Goal: Information Seeking & Learning: Check status

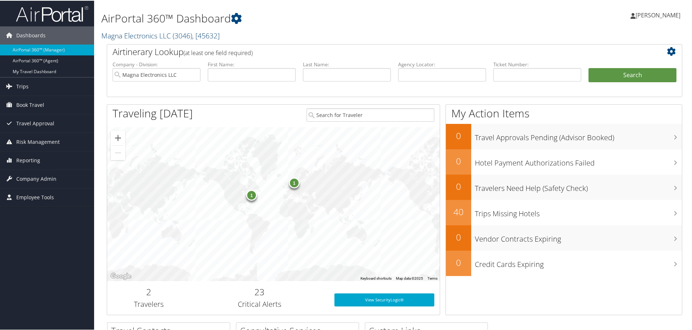
click at [173, 34] on span "( 3046 )" at bounding box center [183, 35] width 20 height 10
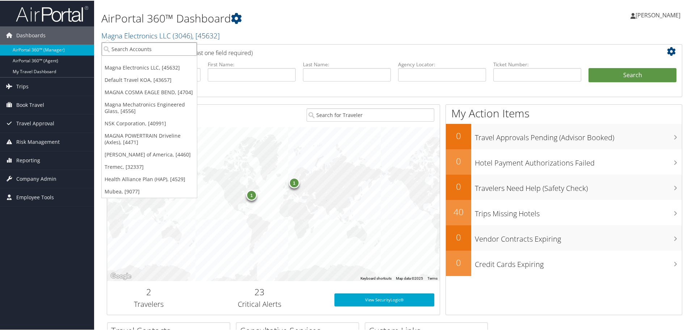
click at [162, 47] on input "search" at bounding box center [149, 48] width 95 height 13
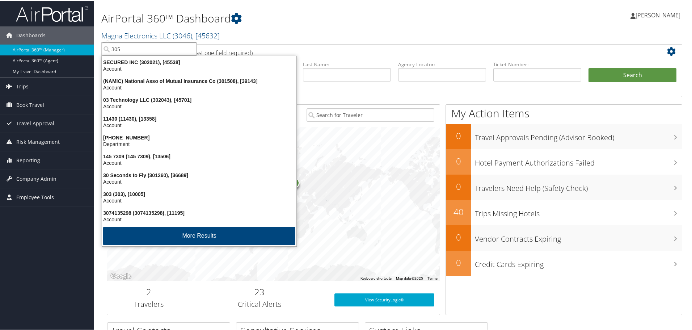
type input "3053"
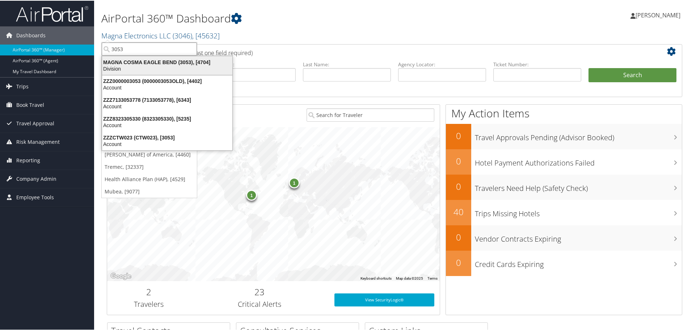
click at [135, 64] on div "MAGNA COSMA EAGLE BEND (3053), [4704]" at bounding box center [167, 61] width 139 height 7
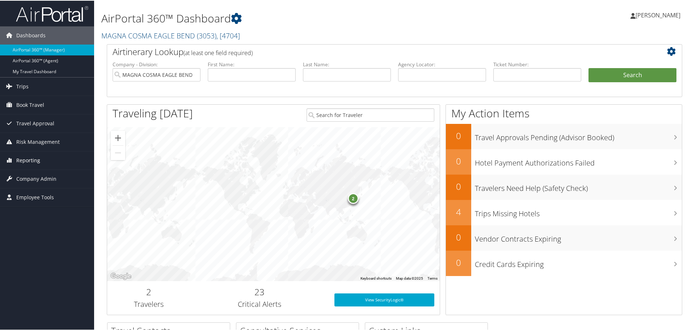
click at [28, 156] on span "Reporting" at bounding box center [28, 160] width 24 height 18
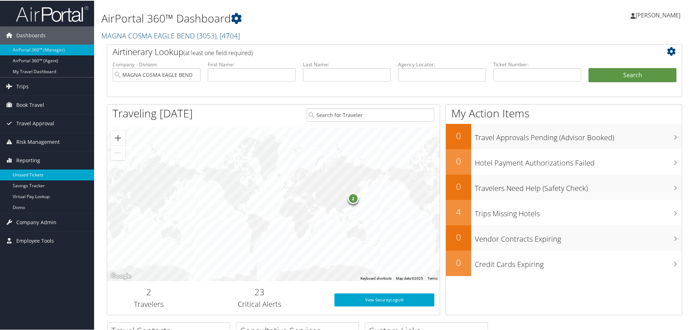
click at [28, 171] on link "Unused Tickets" at bounding box center [47, 174] width 94 height 11
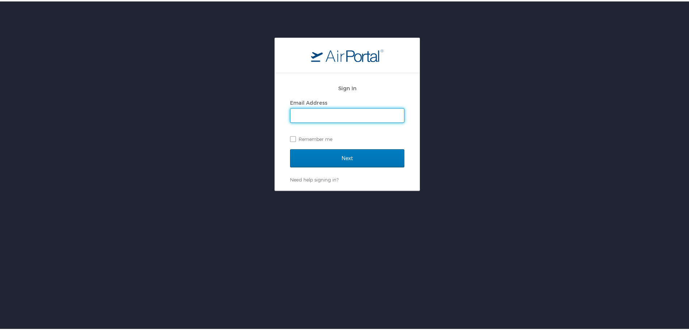
type input "[EMAIL_ADDRESS][DOMAIN_NAME]"
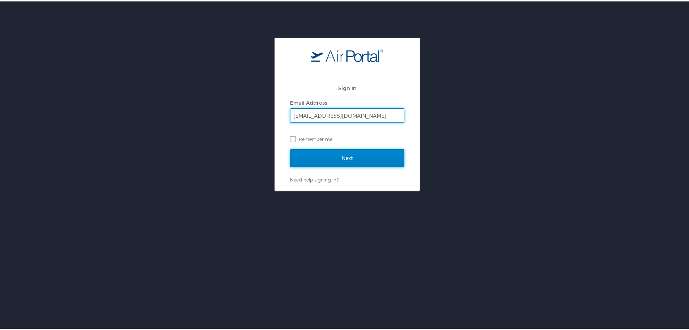
click at [340, 160] on input "Next" at bounding box center [347, 157] width 114 height 18
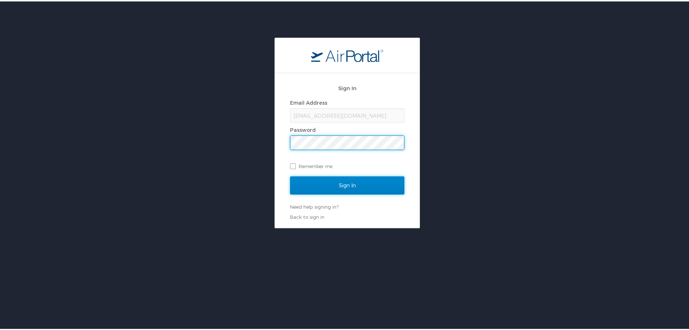
click at [344, 186] on input "Sign In" at bounding box center [347, 184] width 114 height 18
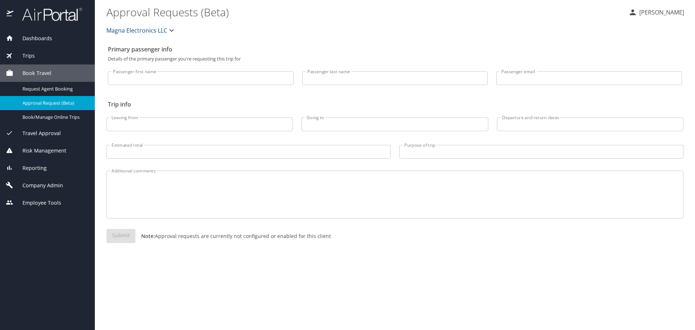
select select "US"
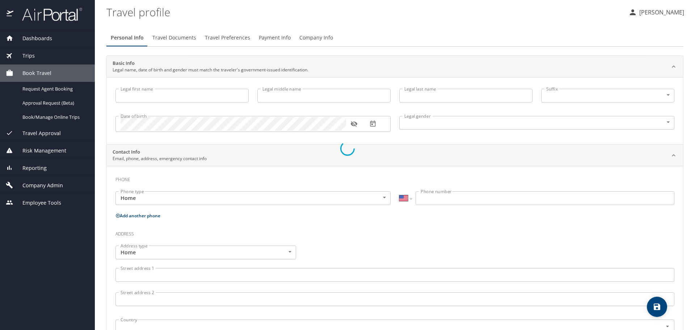
type input "[PERSON_NAME]"
type input "[DEMOGRAPHIC_DATA]"
select select "US"
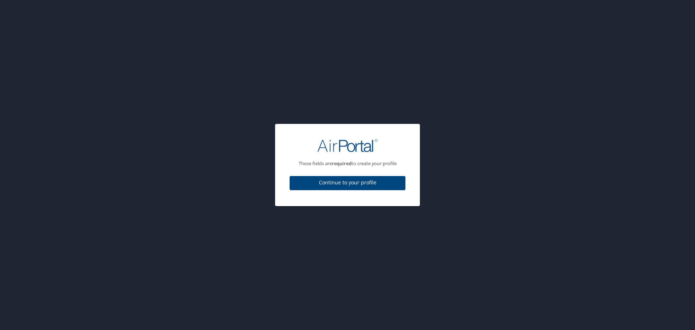
click at [338, 181] on span "Continue to your profile" at bounding box center [347, 182] width 104 height 9
select select "US"
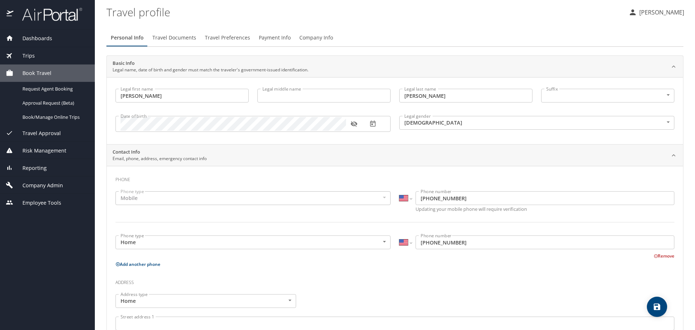
click at [35, 168] on span "Reporting" at bounding box center [29, 168] width 33 height 8
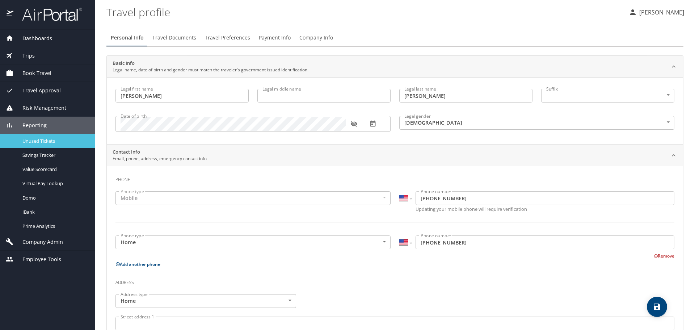
click at [34, 141] on span "Unused Tickets" at bounding box center [54, 140] width 64 height 7
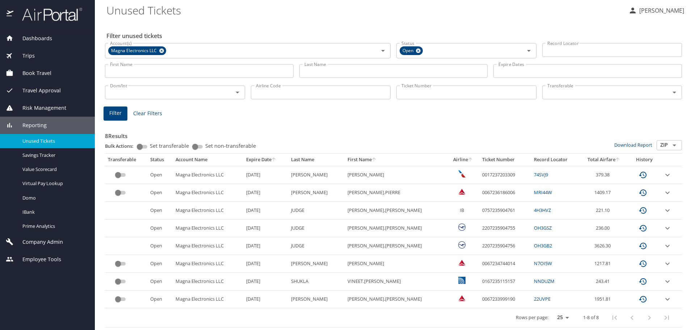
scroll to position [2, 0]
click at [162, 51] on icon at bounding box center [161, 50] width 5 height 8
click at [173, 51] on input "Account(s)" at bounding box center [237, 49] width 260 height 9
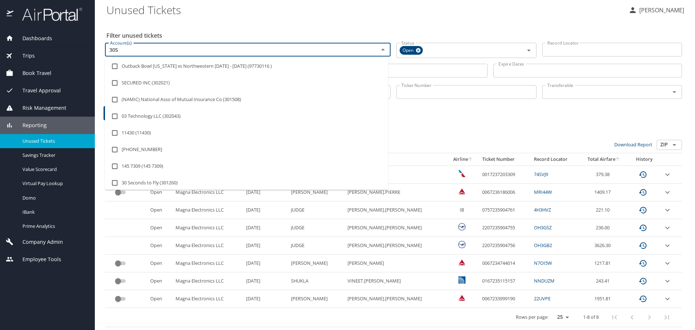
type input "3053"
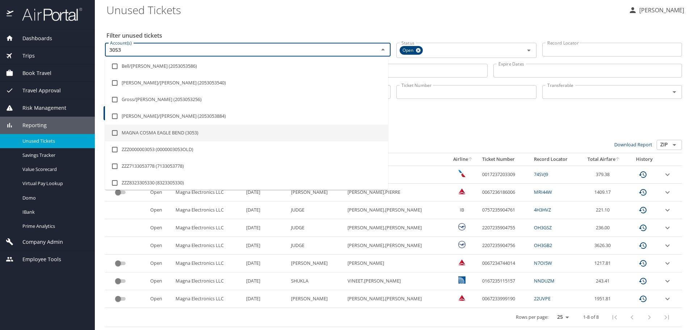
click at [141, 133] on li "MAGNA COSMA EAGLE BEND (3053)" at bounding box center [246, 132] width 283 height 17
checkbox input "true"
type input "3053"
click at [421, 135] on h3 "8 Results" at bounding box center [393, 133] width 577 height 13
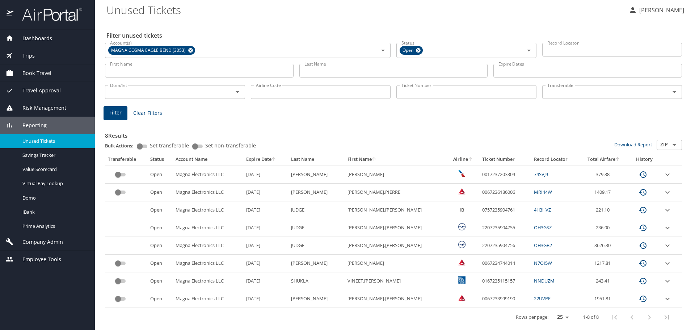
drag, startPoint x: 325, startPoint y: 72, endPoint x: 324, endPoint y: 81, distance: 8.3
click at [325, 72] on input "Last Name" at bounding box center [393, 71] width 188 height 14
type input "webb"
click at [109, 112] on button "Filter" at bounding box center [115, 113] width 24 height 14
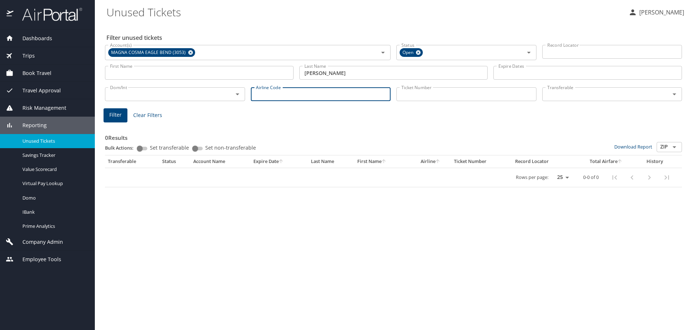
click at [277, 97] on input "Airline Code" at bounding box center [321, 94] width 140 height 14
type input "ua"
click at [116, 115] on span "Filter" at bounding box center [115, 114] width 12 height 9
click at [327, 76] on input "webb" at bounding box center [393, 73] width 188 height 14
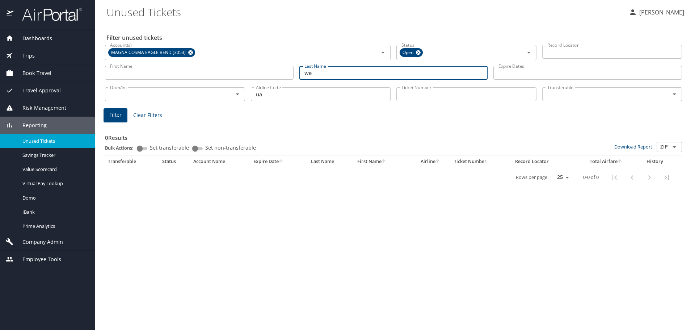
type input "w"
click at [118, 117] on span "Filter" at bounding box center [115, 114] width 12 height 9
